Goal: Transaction & Acquisition: Purchase product/service

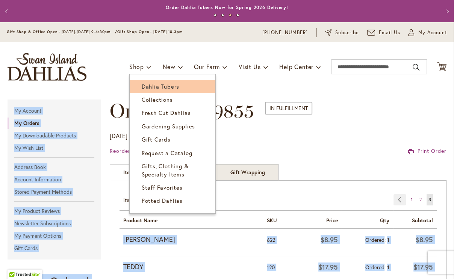
click at [153, 83] on span "Dahlia Tubers" at bounding box center [161, 87] width 38 height 8
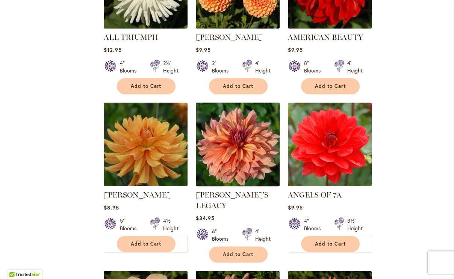
scroll to position [566, 0]
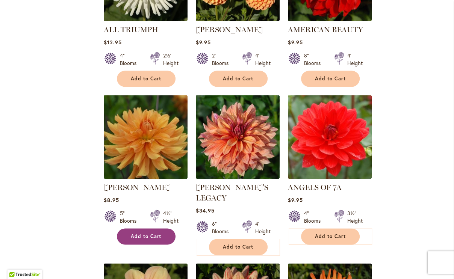
click at [147, 234] on span "Add to Cart" at bounding box center [146, 236] width 31 height 6
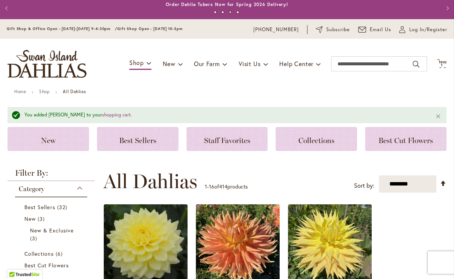
scroll to position [0, 0]
